Goal: Find specific page/section: Find specific page/section

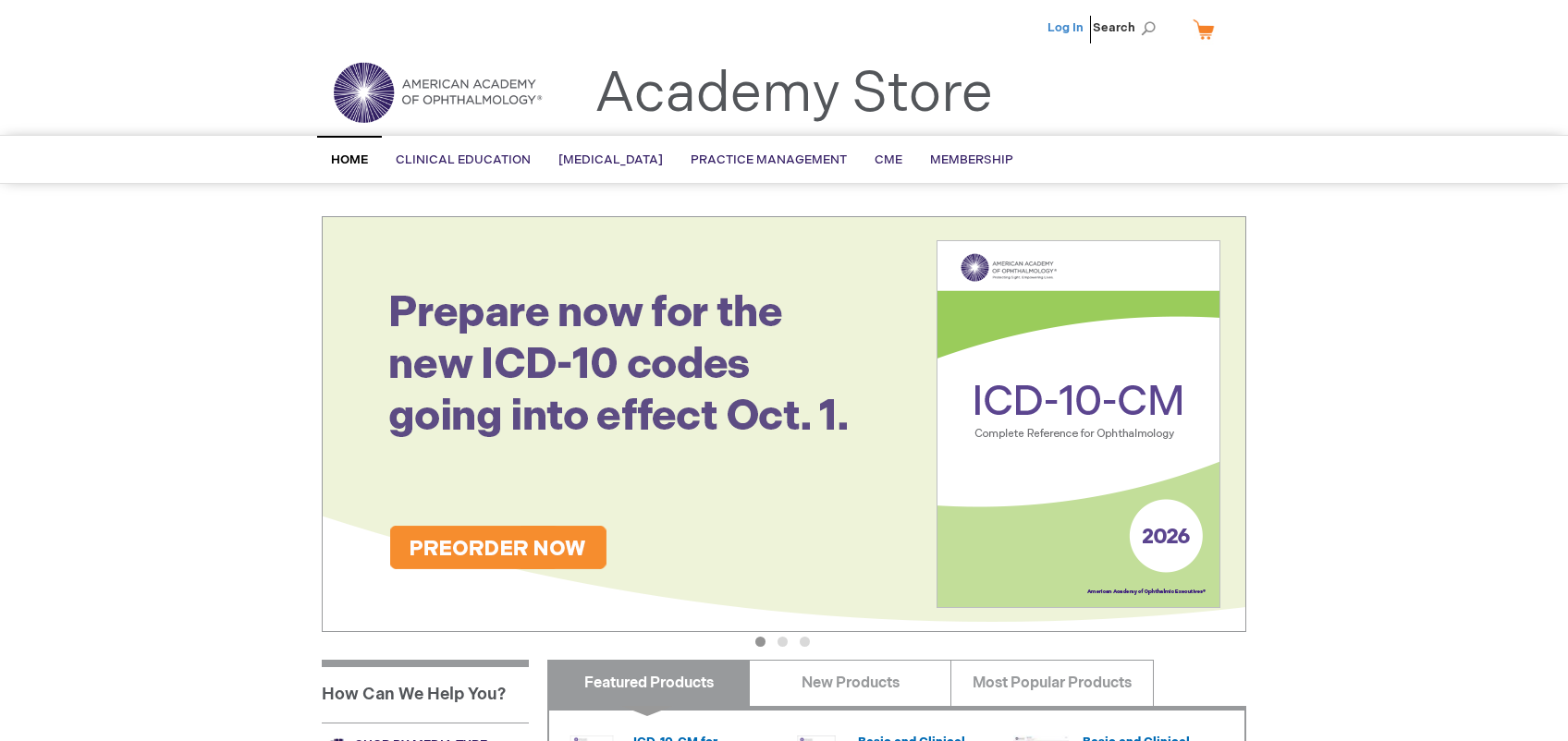
click at [1057, 28] on link "Log In" at bounding box center [1065, 27] width 36 height 14
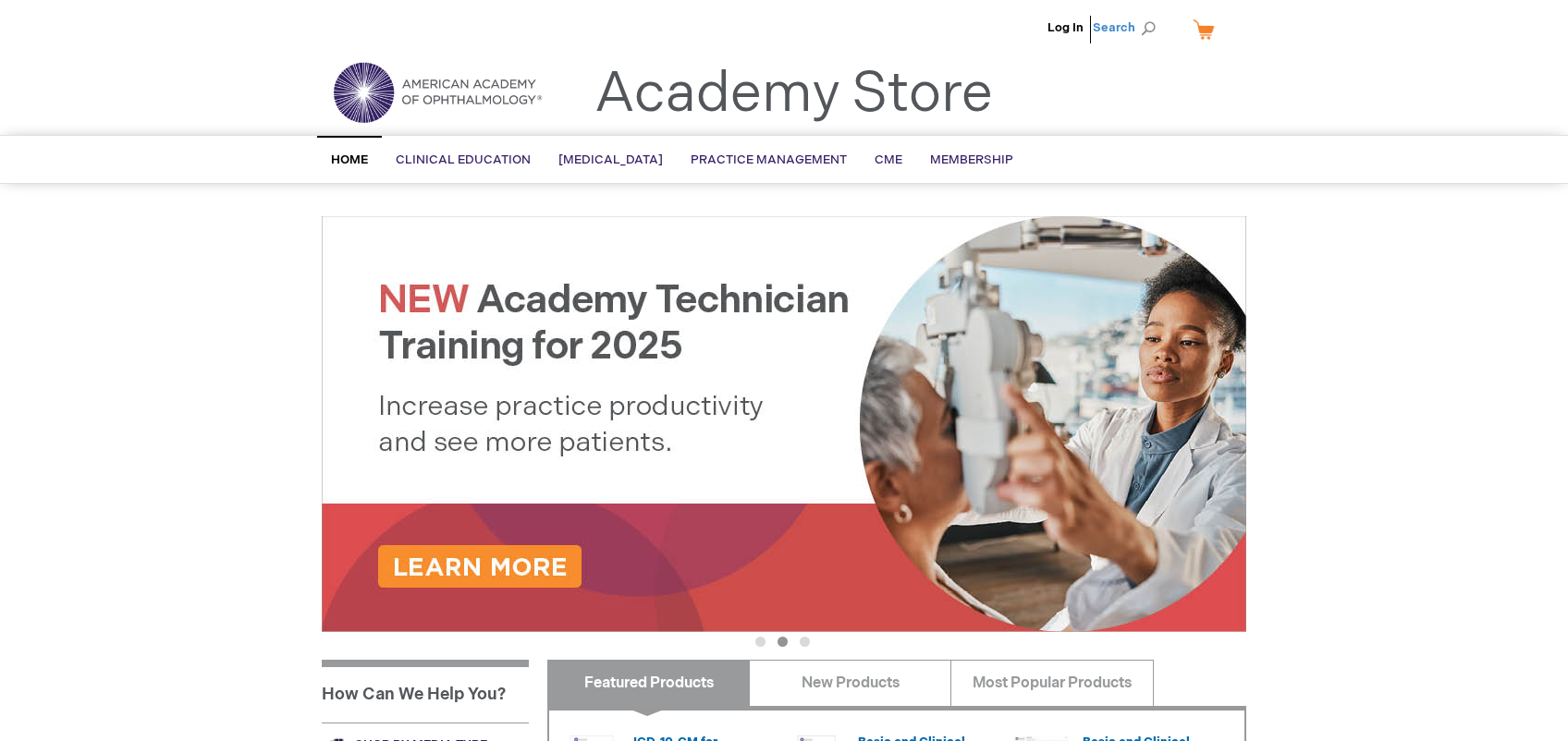
click at [1111, 19] on span "Search" at bounding box center [1127, 28] width 70 height 37
click at [331, 159] on span "Home" at bounding box center [350, 159] width 37 height 14
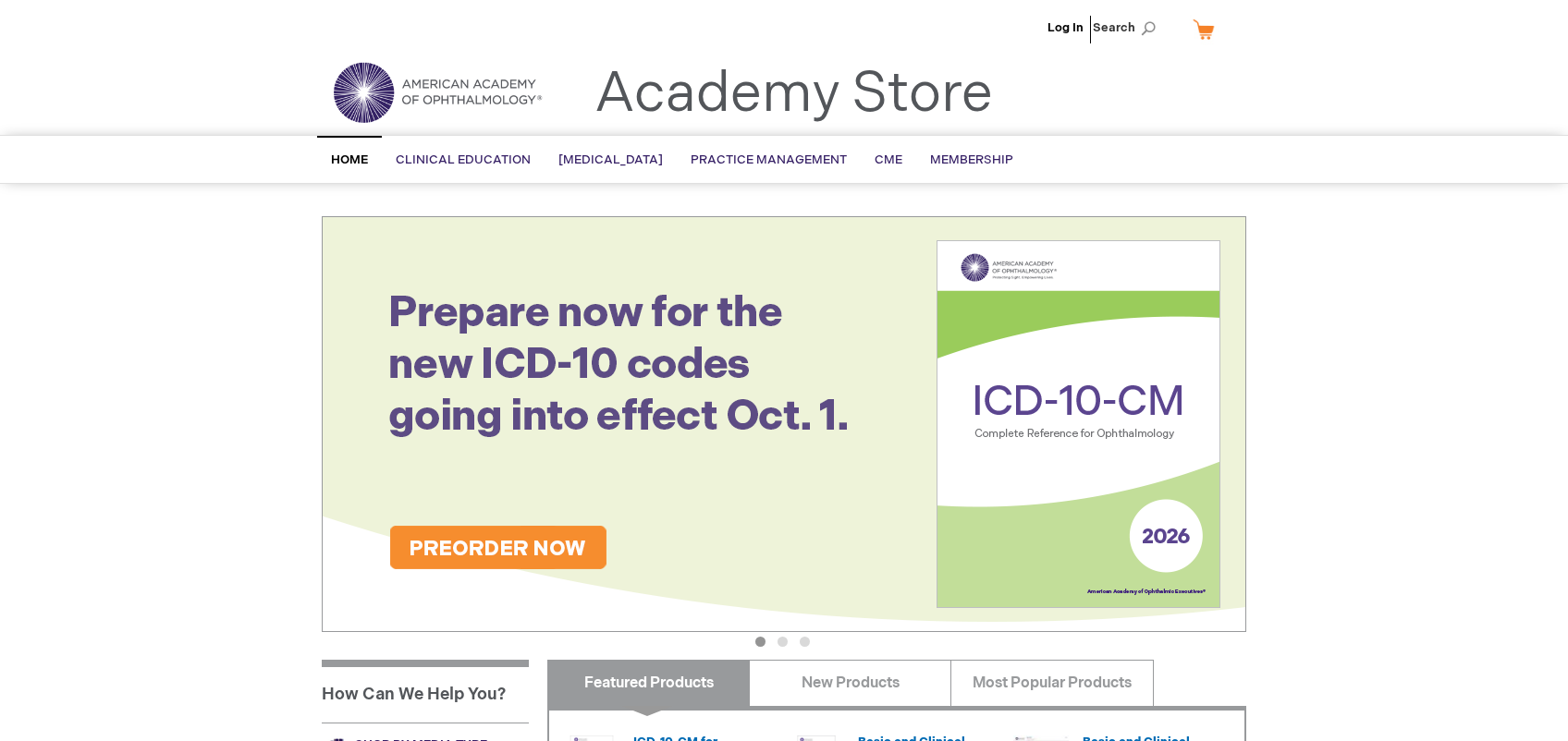
click at [348, 153] on span "Home" at bounding box center [350, 159] width 37 height 14
click at [1125, 30] on span "Search" at bounding box center [1127, 28] width 70 height 37
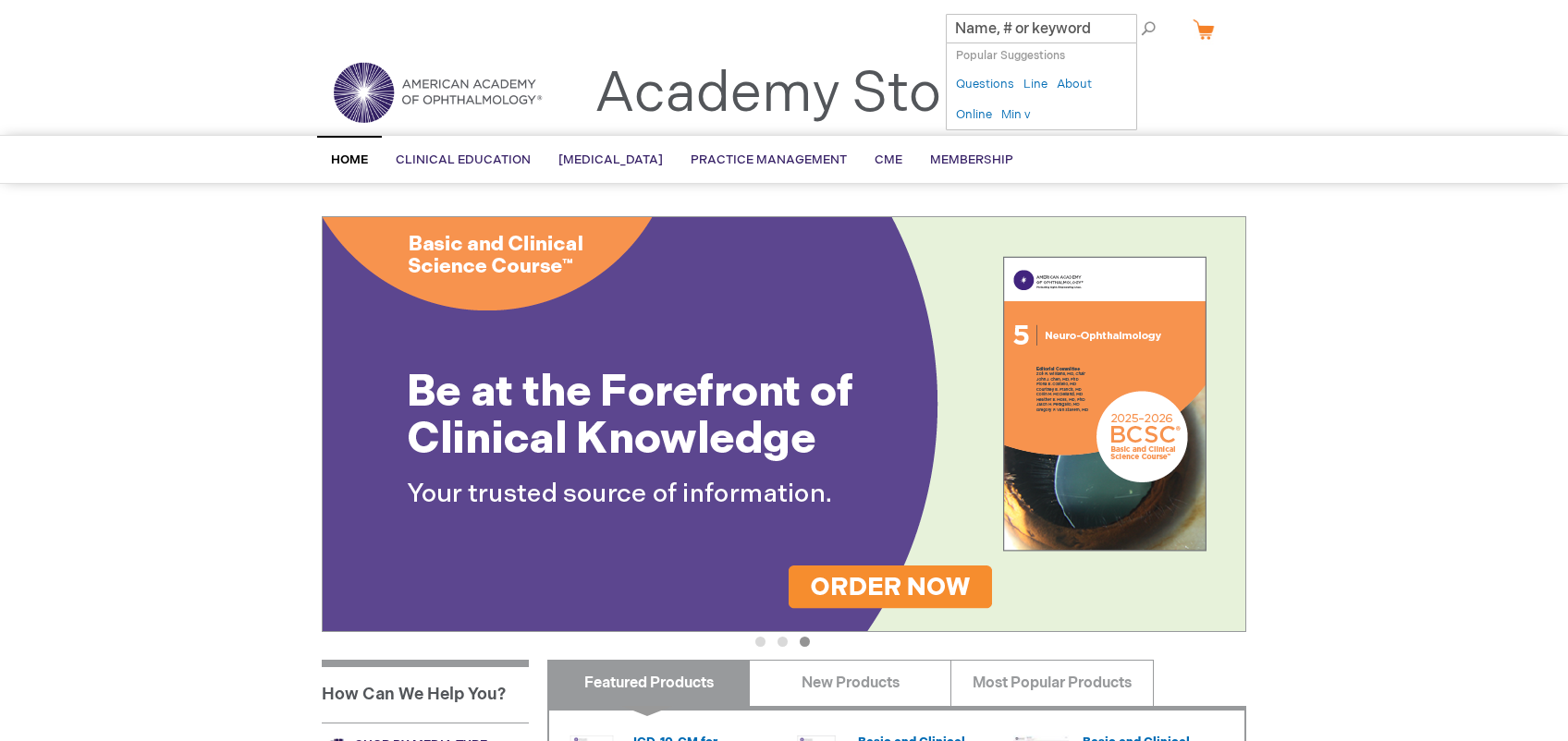
click at [1314, 82] on header "Log In Search My Cart CLOSE RECENTLY ADDED ITEM(S) Close There are no items in …" at bounding box center [784, 67] width 1568 height 135
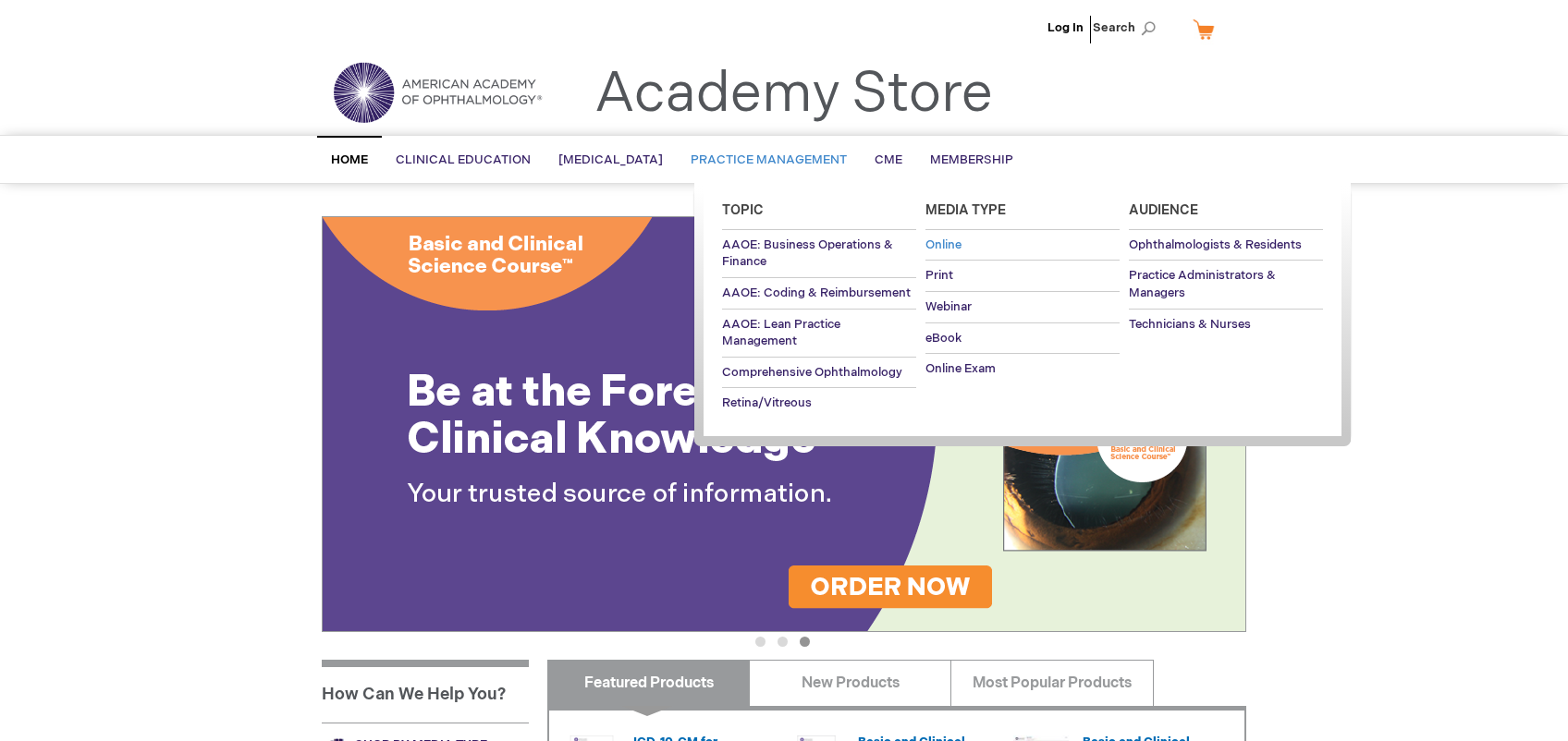
click at [934, 244] on span "Online" at bounding box center [943, 244] width 36 height 14
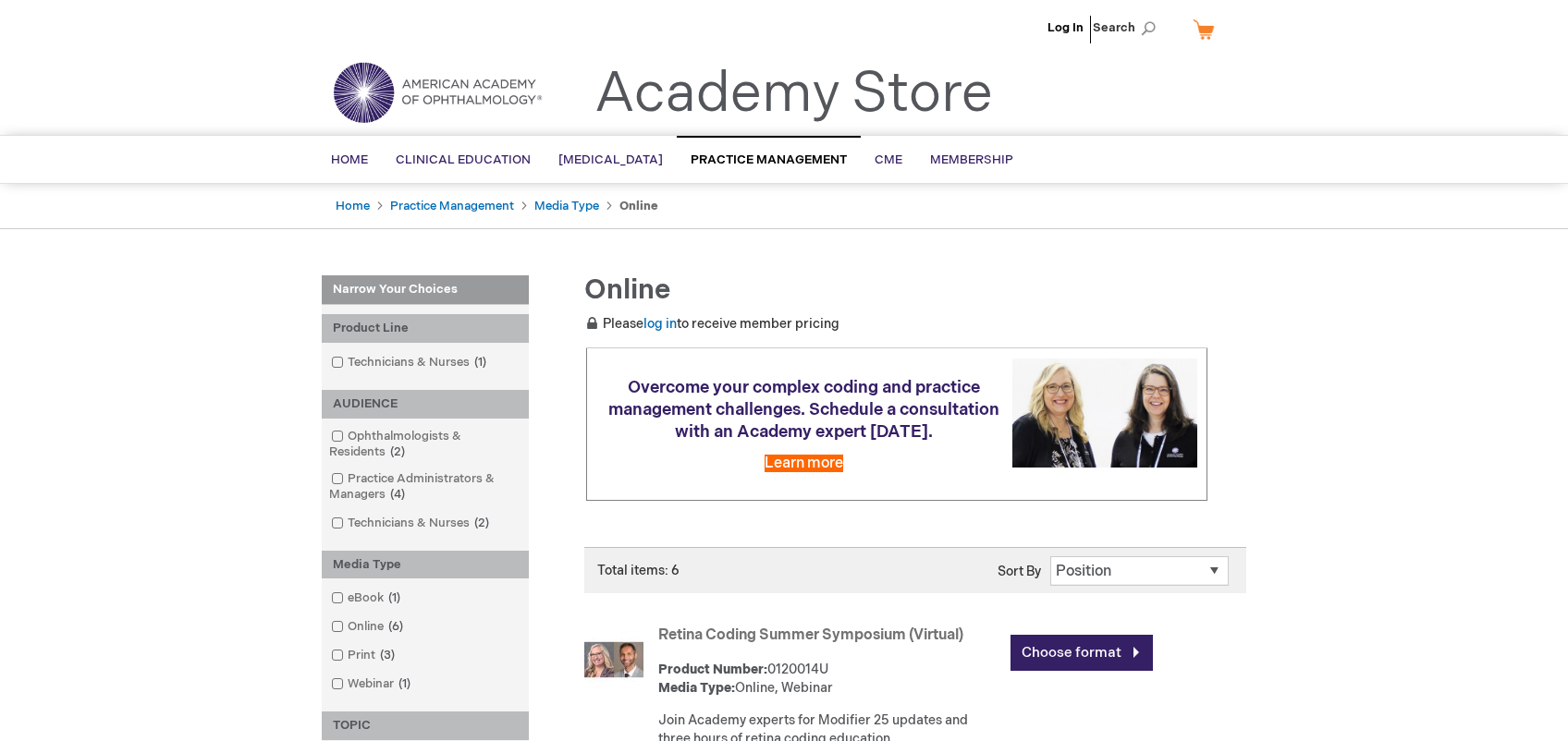
click at [456, 78] on img at bounding box center [438, 92] width 222 height 66
